Goal: Check status

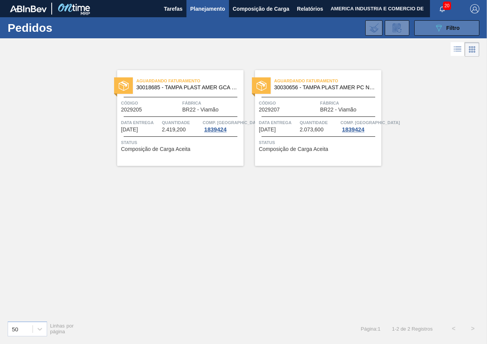
click at [431, 33] on button "089F7B8B-B2A5-4AFE-B5C0-19BA573D28AC Filtro" at bounding box center [446, 27] width 65 height 15
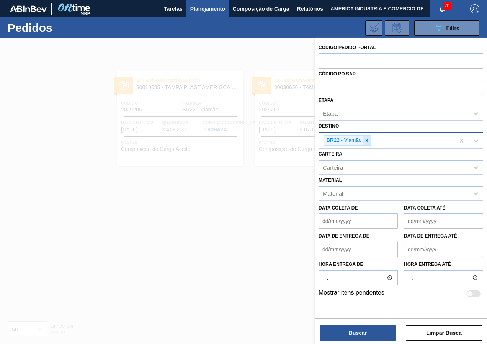
click at [368, 139] on icon at bounding box center [367, 140] width 3 height 3
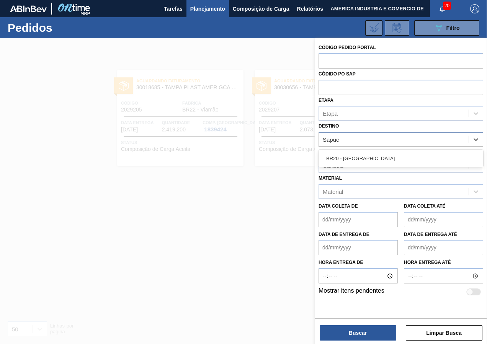
type input "Sapuca"
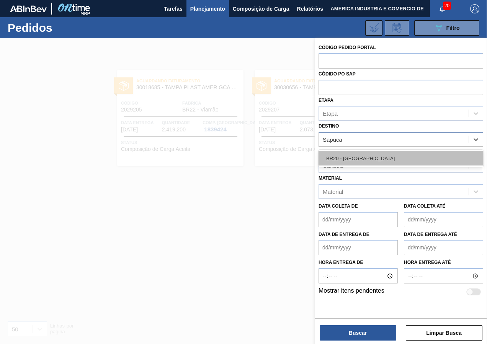
click at [362, 156] on div "BR20 - [GEOGRAPHIC_DATA]" at bounding box center [401, 158] width 165 height 14
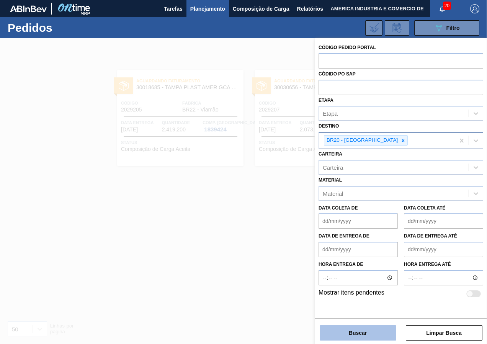
click at [358, 333] on button "Buscar" at bounding box center [358, 332] width 77 height 15
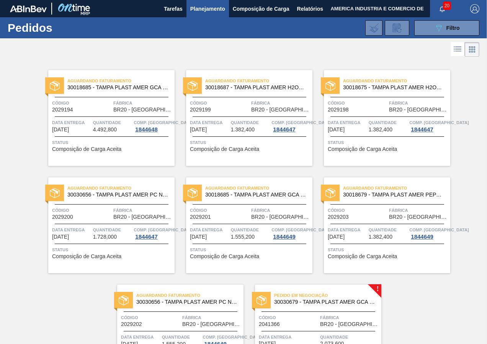
click at [109, 150] on span "Composição de Carga Aceita" at bounding box center [86, 149] width 69 height 6
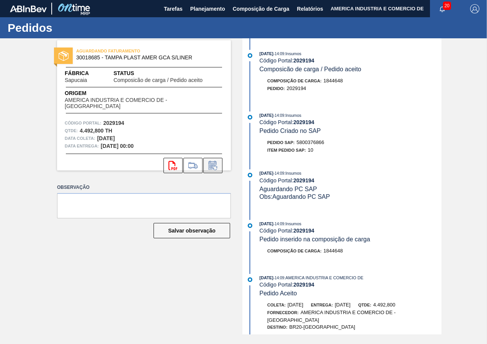
click at [215, 166] on icon at bounding box center [215, 168] width 4 height 4
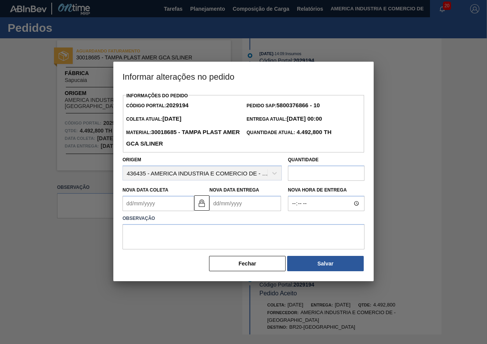
click at [160, 208] on Coleta2029194 "Nova Data Coleta" at bounding box center [159, 203] width 72 height 15
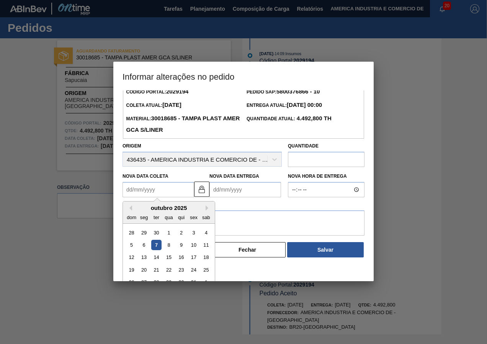
scroll to position [26, 0]
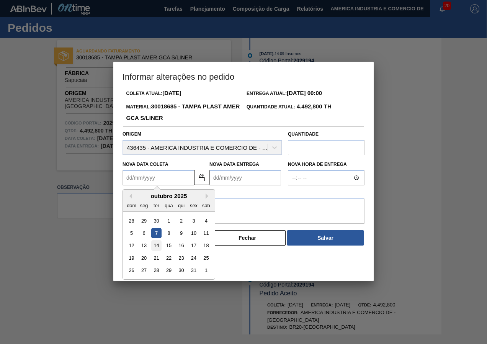
click at [156, 247] on div "14" at bounding box center [156, 245] width 10 height 10
type Coleta2029194 "[DATE]"
type Entrega2029194 "[DATE]"
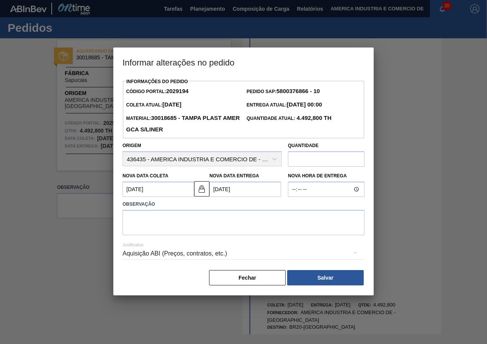
click at [182, 191] on Coleta2029194 "[DATE]" at bounding box center [159, 188] width 72 height 15
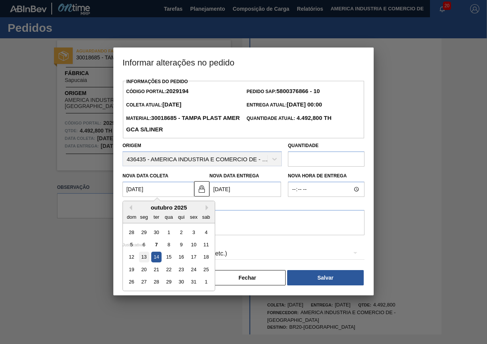
click at [148, 258] on div "13" at bounding box center [144, 257] width 10 height 10
type Coleta2029194 "[DATE]"
type Entrega2029194 "[DATE]"
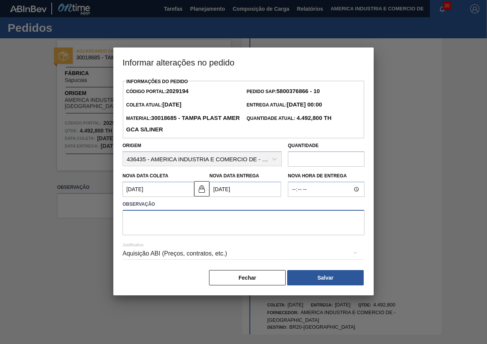
click at [214, 224] on textarea at bounding box center [244, 222] width 242 height 25
type textarea "Nova data."
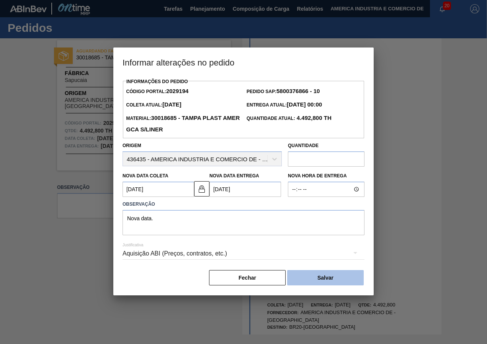
click at [327, 279] on button "Salvar" at bounding box center [325, 277] width 77 height 15
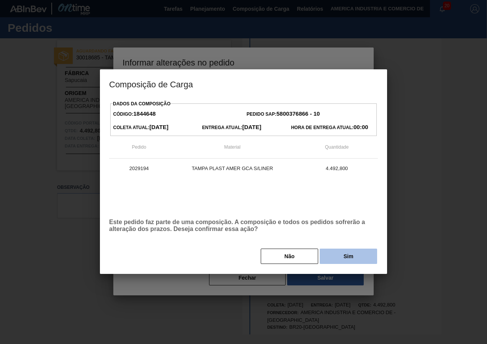
click at [345, 253] on button "Sim" at bounding box center [348, 255] width 57 height 15
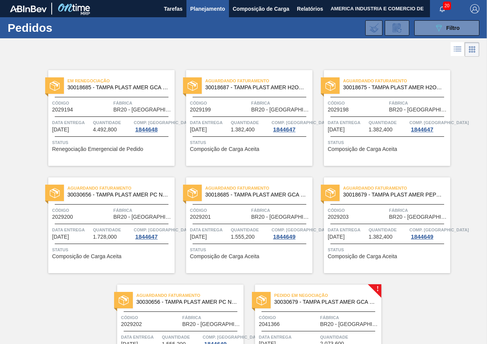
click at [91, 139] on span "Status" at bounding box center [112, 143] width 121 height 8
click at [446, 30] on span "Filtro" at bounding box center [452, 28] width 13 height 6
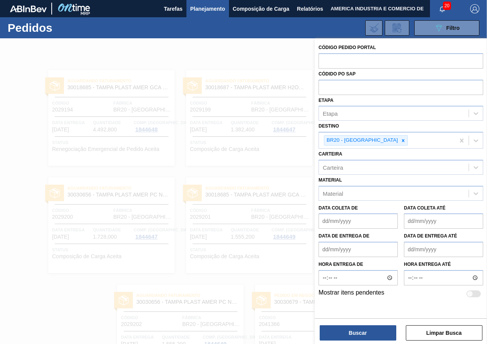
click at [262, 58] on div at bounding box center [243, 210] width 487 height 344
